Goal: Book appointment/travel/reservation

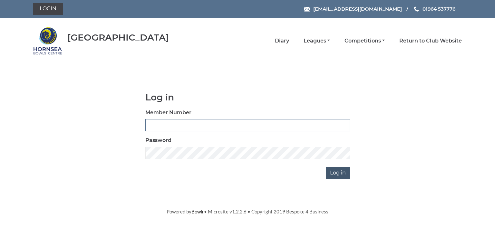
type input "0902"
click at [337, 174] on input "Log in" at bounding box center [338, 173] width 24 height 12
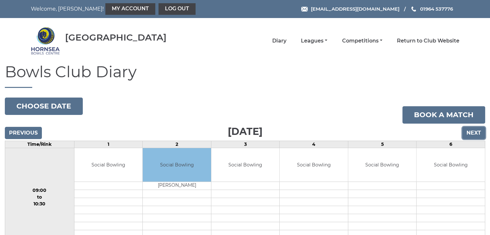
click at [473, 128] on input "Next" at bounding box center [473, 133] width 23 height 12
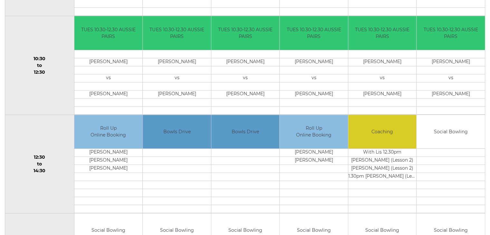
scroll to position [64, 0]
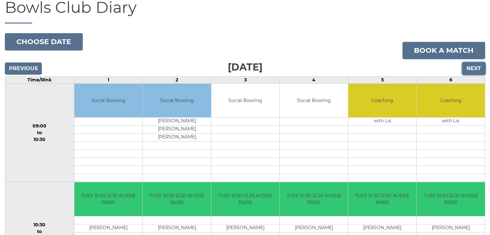
click at [477, 66] on input "Next" at bounding box center [473, 68] width 23 height 12
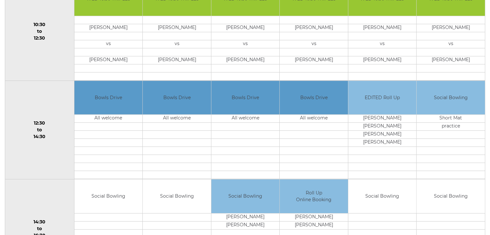
scroll to position [161, 0]
